Goal: Task Accomplishment & Management: Manage account settings

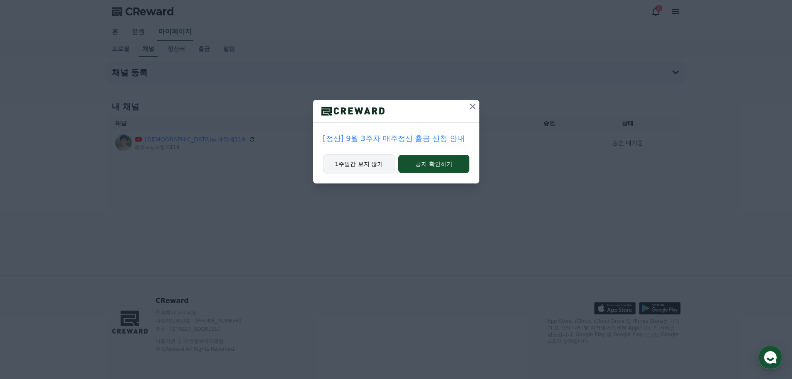
click at [377, 165] on button "1주일간 보지 않기" at bounding box center [359, 163] width 72 height 19
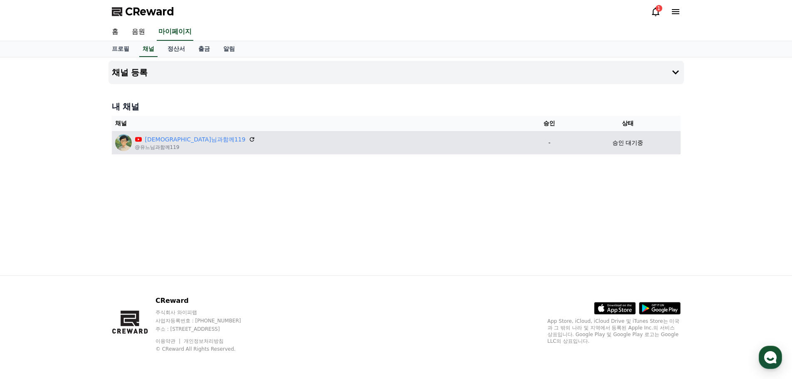
click at [334, 145] on div "[DEMOGRAPHIC_DATA]님과함께119 @유느님과함께119" at bounding box center [318, 142] width 406 height 17
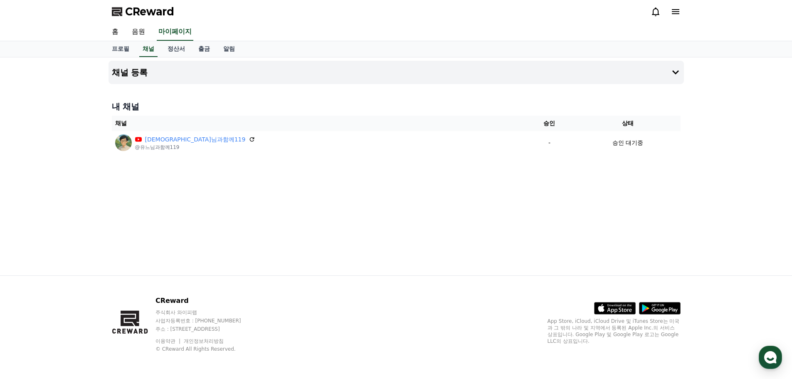
click at [297, 175] on div "채널 등록 내 채널 채널 승인 상태 유느님과함께119 @유느님과함께119 - 승인 대기중" at bounding box center [396, 166] width 582 height 218
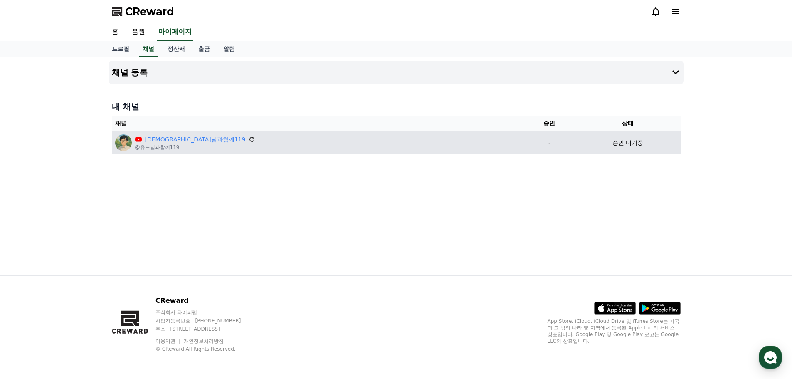
click at [249, 139] on icon at bounding box center [252, 139] width 7 height 7
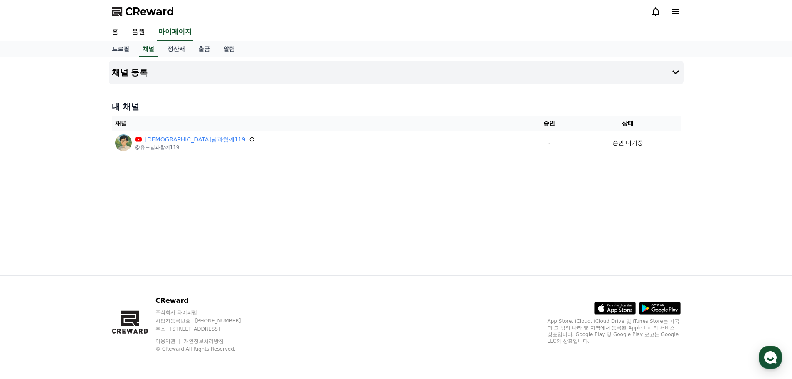
click at [325, 159] on div "채널 등록 내 채널 채널 승인 상태 유느님과함께119 @유느님과함께119 - 승인 대기중" at bounding box center [396, 166] width 582 height 218
click at [767, 354] on use "button" at bounding box center [771, 357] width 12 height 12
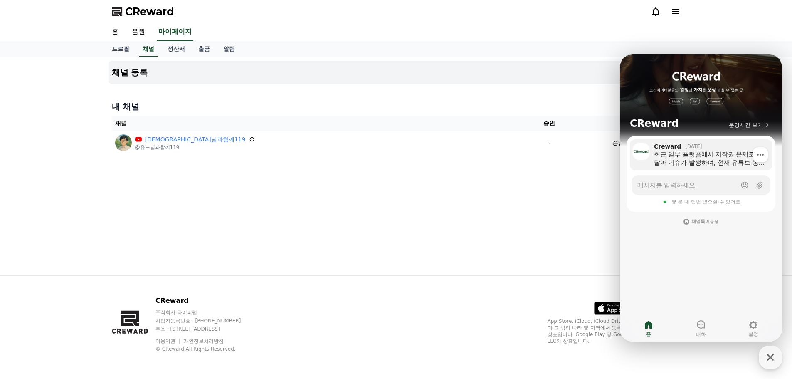
click at [692, 163] on div "최근 일부 플랫폼에서 저작권 문제로 연달아 이슈가 발생하여, 현재 유튜브 동향을 확인 중입니다. 신청하신 채널은 저작권 콘텐츠를 사용하고 있어…" at bounding box center [710, 158] width 112 height 17
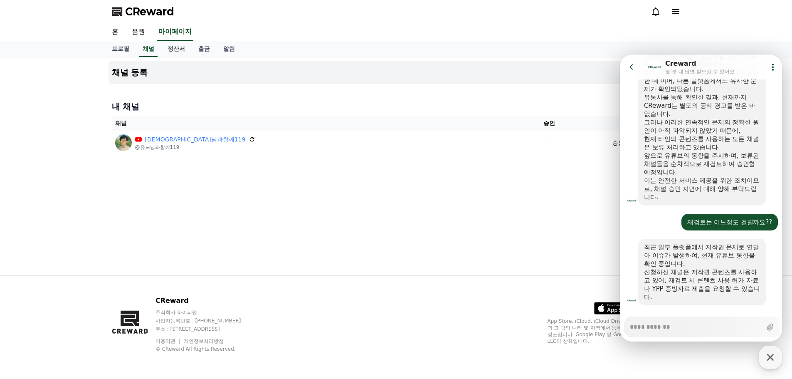
scroll to position [373, 0]
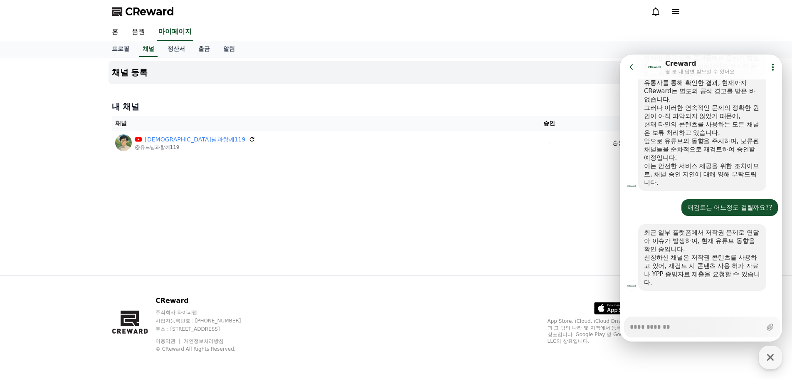
click at [548, 223] on div "채널 등록 내 채널 채널 승인 상태 유느님과함께119 @유느님과함께119 - 승인 대기중" at bounding box center [396, 166] width 582 height 218
type textarea "*"
click at [629, 67] on icon at bounding box center [632, 67] width 8 height 8
